Goal: Register for event/course

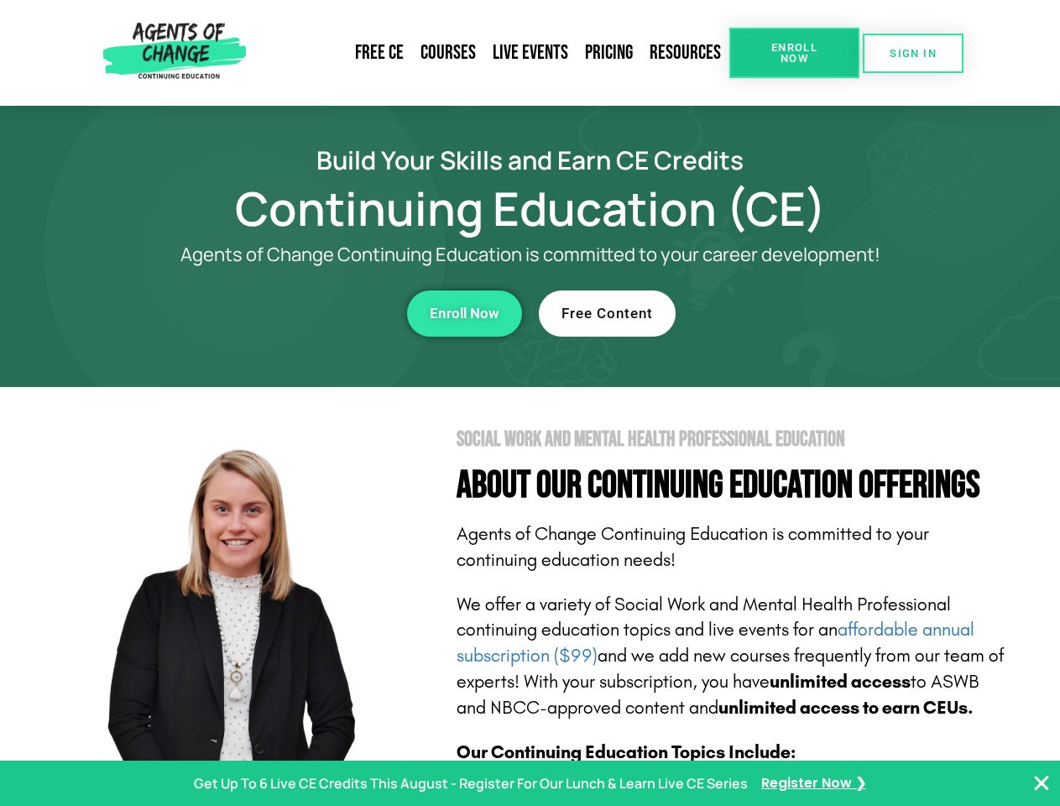
click at [530, 403] on section "Social Work and Mental Health Professional Education About Our Continuing Educa…" at bounding box center [530, 739] width 1060 height 705
click at [794, 53] on span "Enroll Now" at bounding box center [794, 53] width 76 height 22
click at [913, 53] on span "SIGN IN" at bounding box center [913, 53] width 47 height 11
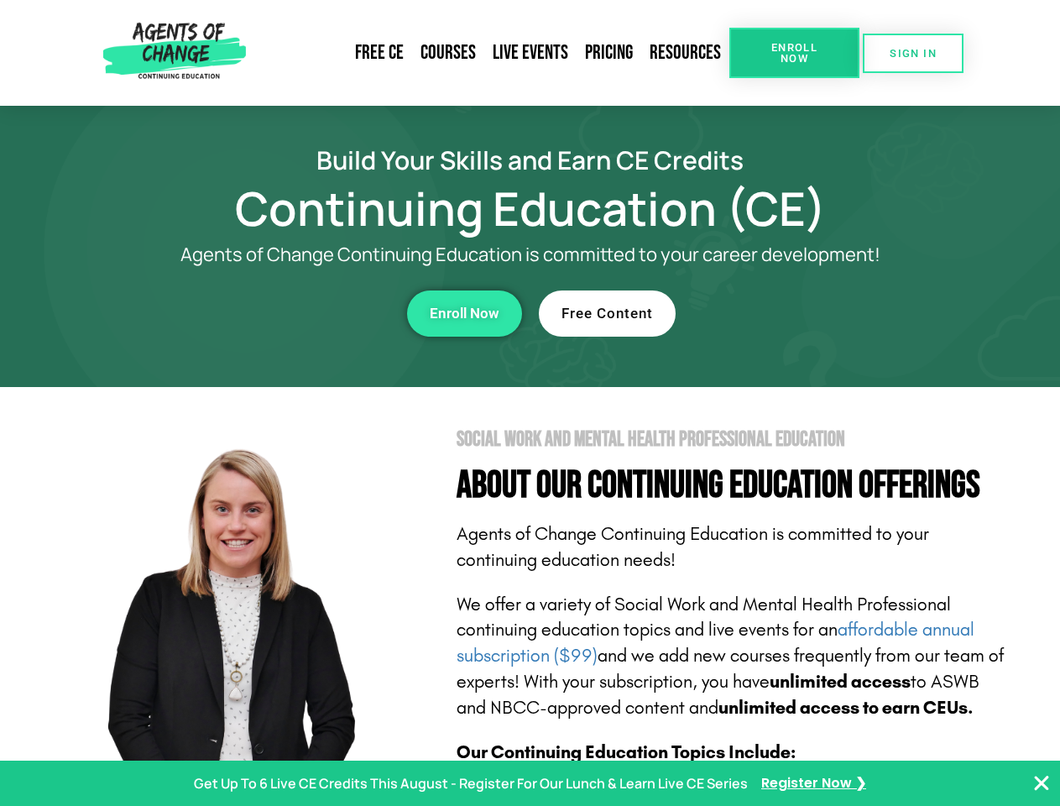
click at [291, 313] on div "Enroll Now" at bounding box center [291, 313] width 462 height 46
click at [464, 313] on span "Enroll Now" at bounding box center [465, 313] width 70 height 14
click at [770, 313] on div "Free Content" at bounding box center [770, 313] width 462 height 46
